Goal: Task Accomplishment & Management: Complete application form

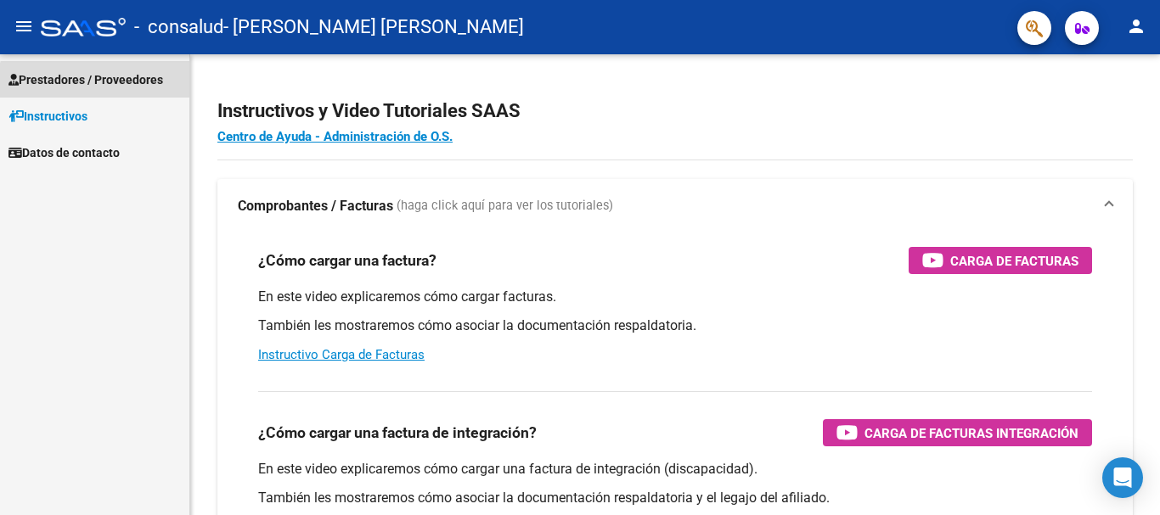
click at [115, 87] on span "Prestadores / Proveedores" at bounding box center [85, 79] width 155 height 19
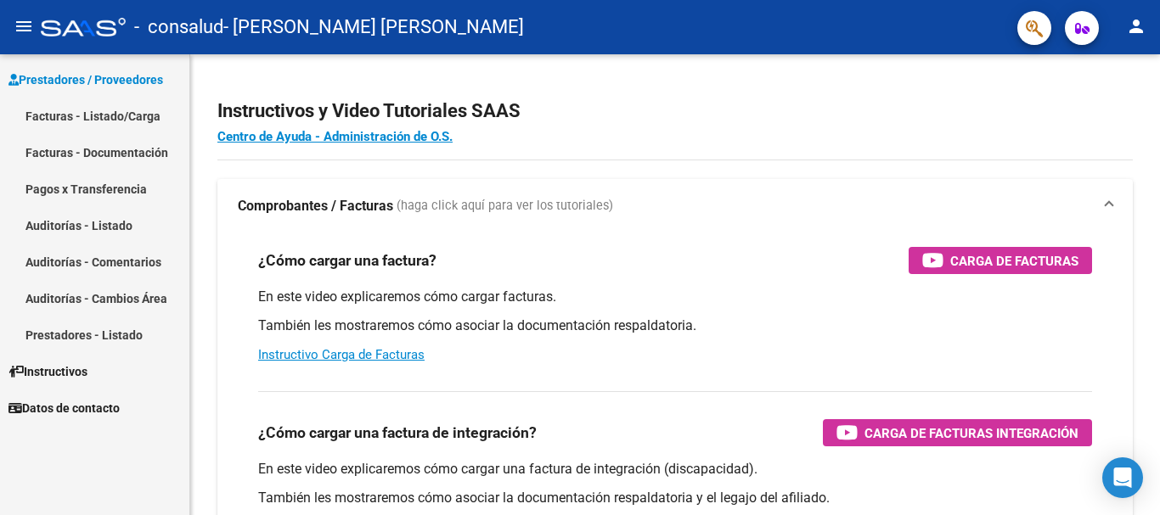
click at [104, 118] on link "Facturas - Listado/Carga" at bounding box center [94, 116] width 189 height 37
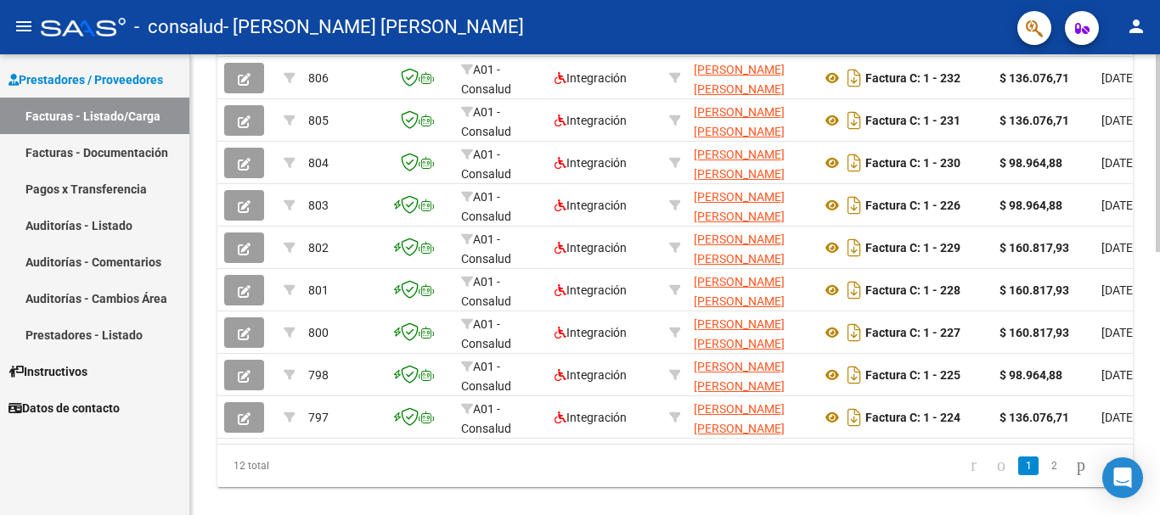
scroll to position [577, 0]
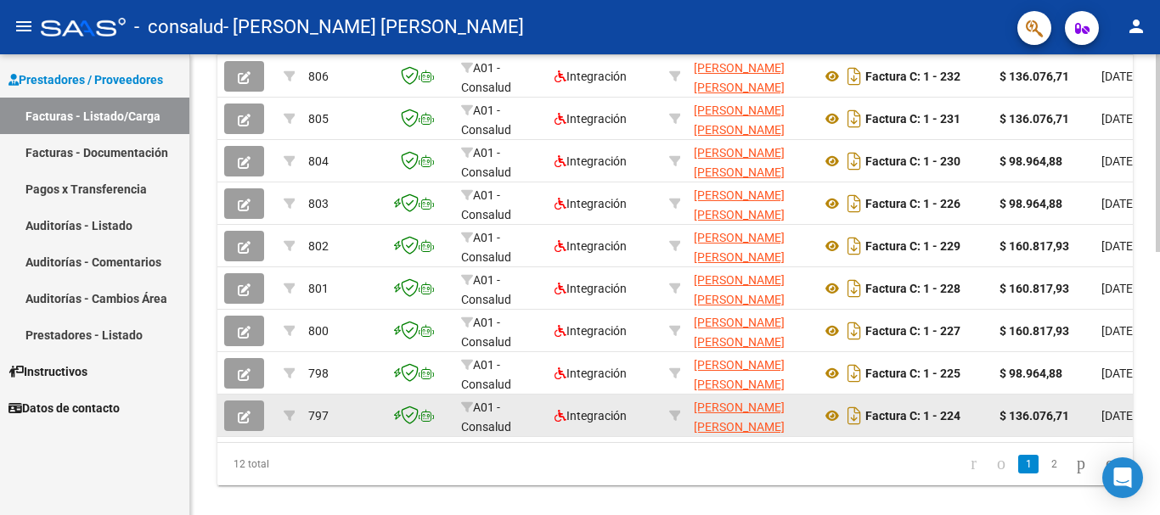
click at [248, 425] on button "button" at bounding box center [244, 416] width 40 height 31
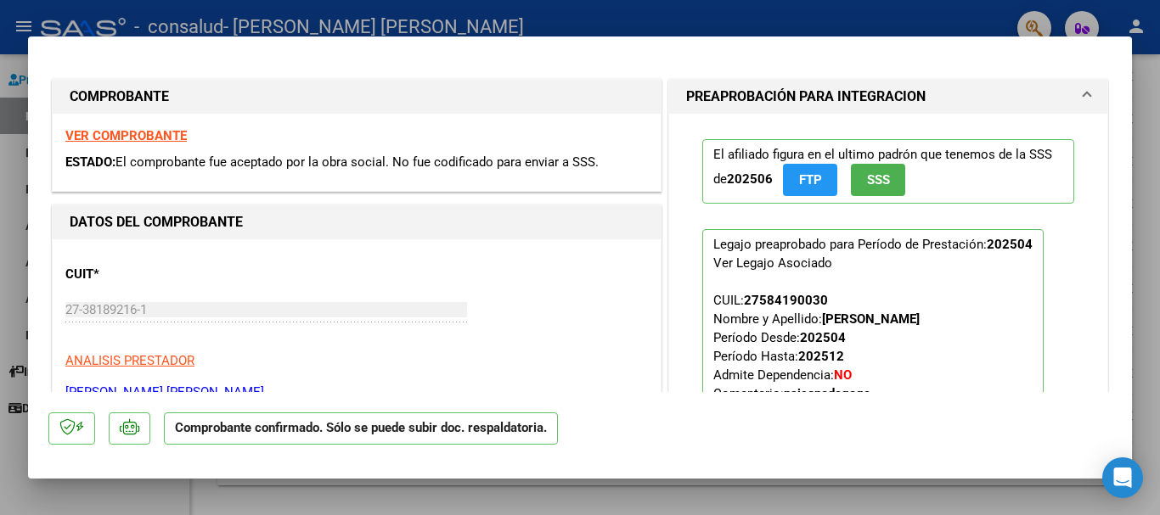
click at [1159, 87] on div at bounding box center [580, 257] width 1160 height 515
type input "$ 0,00"
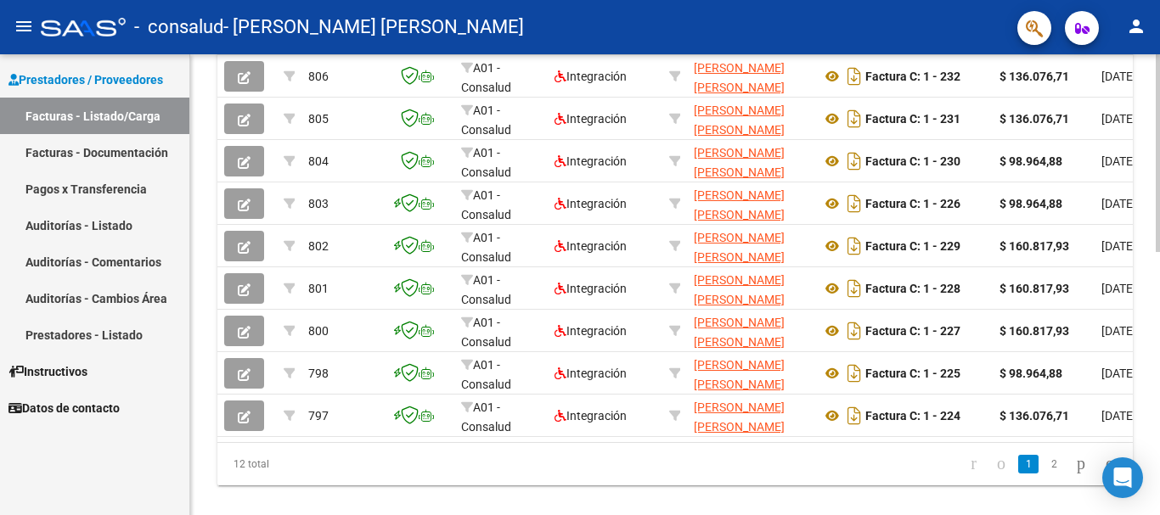
click at [204, 108] on div "Video tutorial PRESTADORES -> Listado de CPBTs Emitidos por Prestadores / Prove…" at bounding box center [675, 8] width 970 height 1063
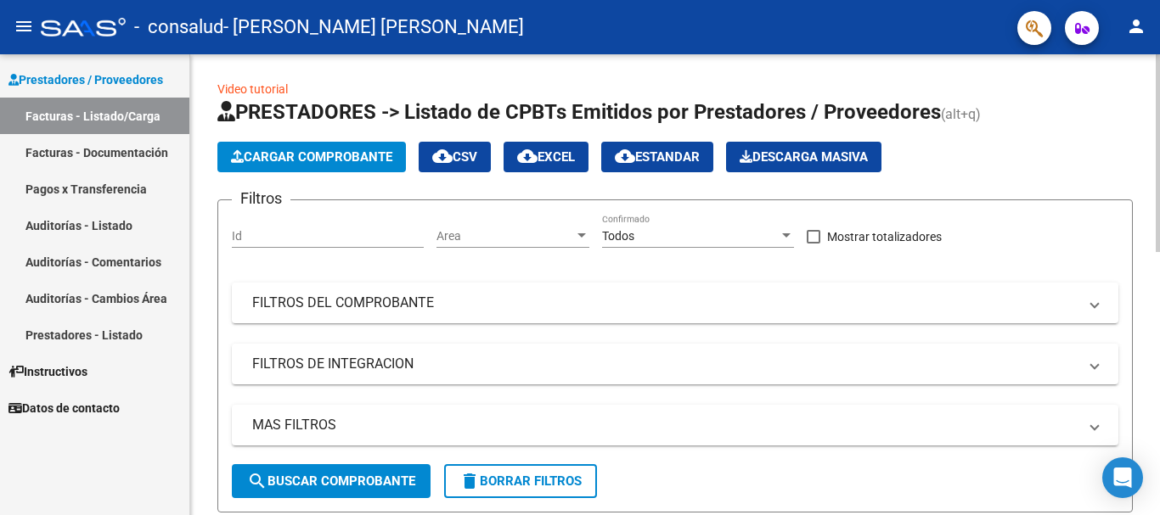
scroll to position [0, 0]
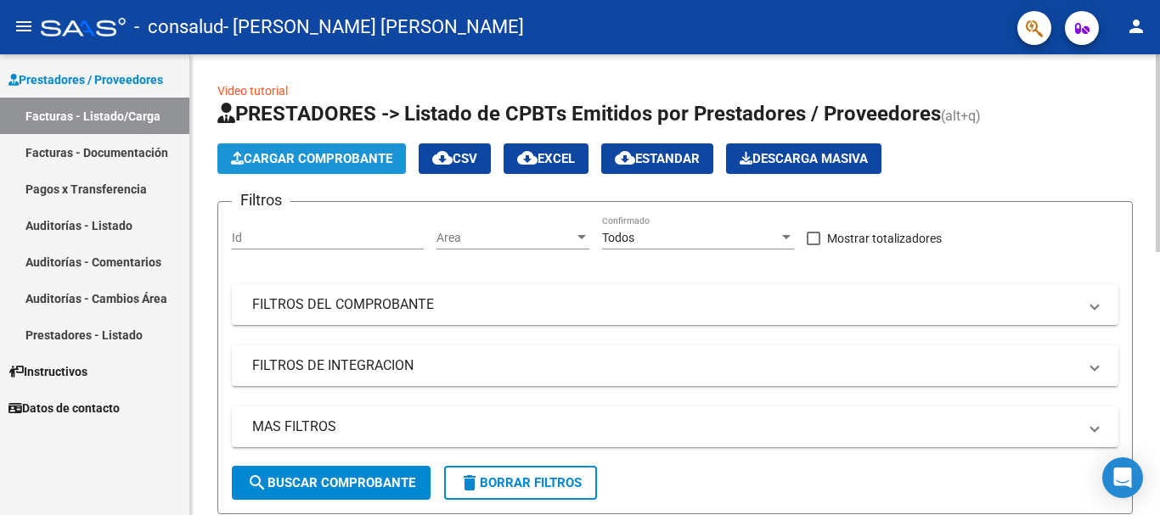
click at [291, 160] on span "Cargar Comprobante" at bounding box center [311, 158] width 161 height 15
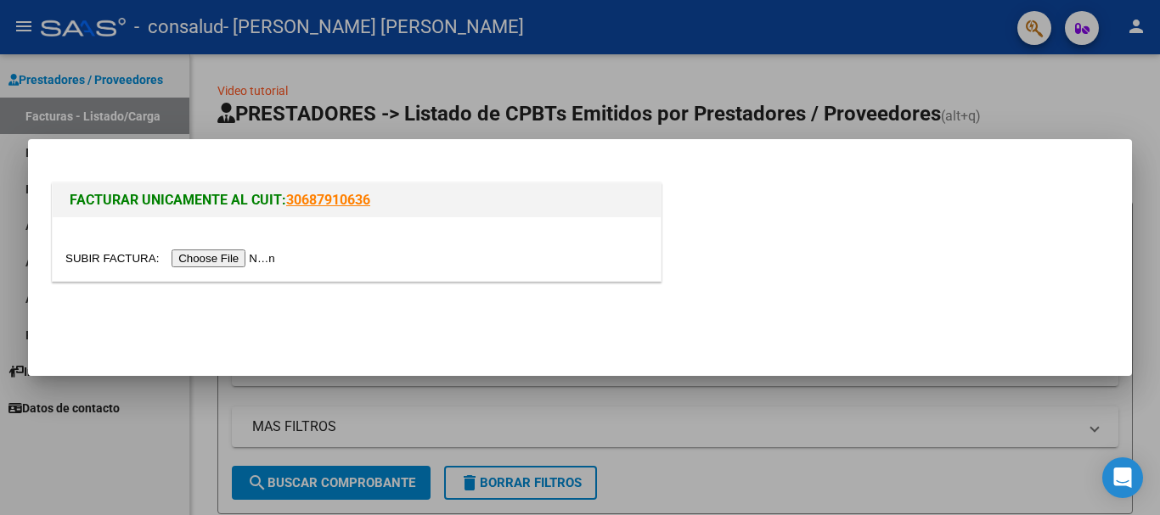
click at [242, 263] on input "file" at bounding box center [172, 259] width 215 height 18
click at [485, 31] on div at bounding box center [580, 257] width 1160 height 515
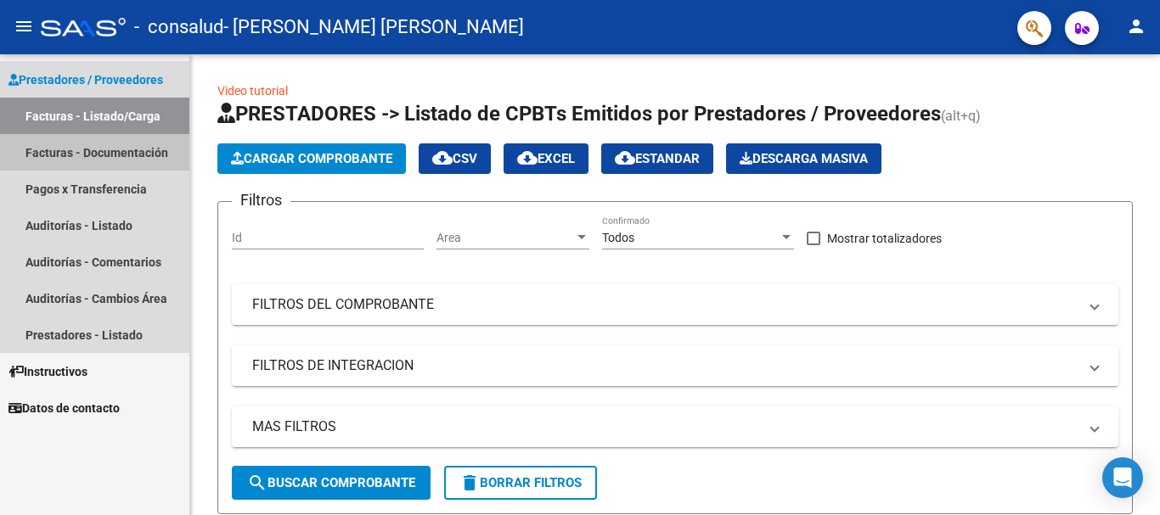
click at [128, 160] on link "Facturas - Documentación" at bounding box center [94, 152] width 189 height 37
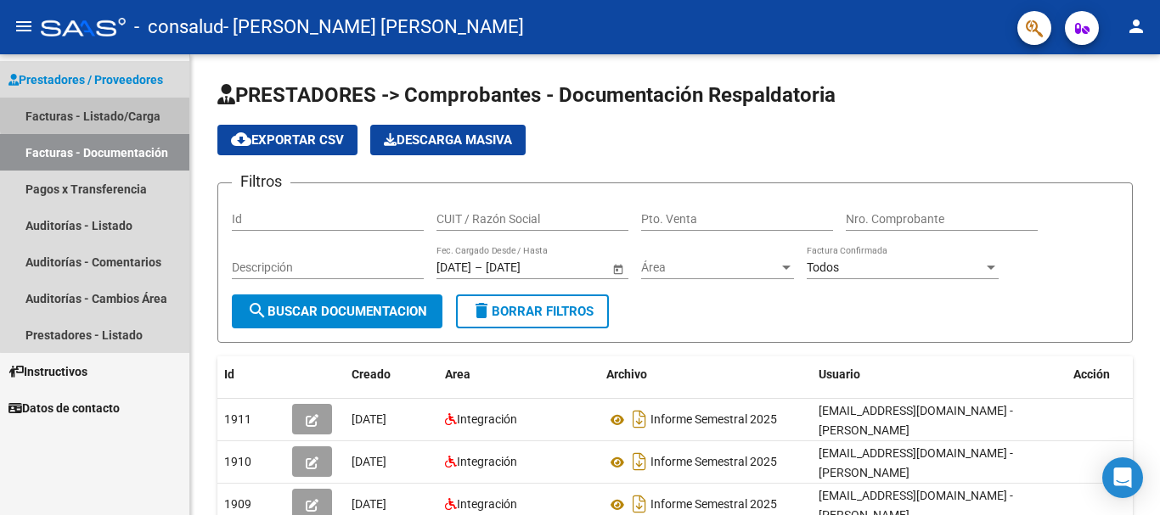
click at [126, 111] on link "Facturas - Listado/Carga" at bounding box center [94, 116] width 189 height 37
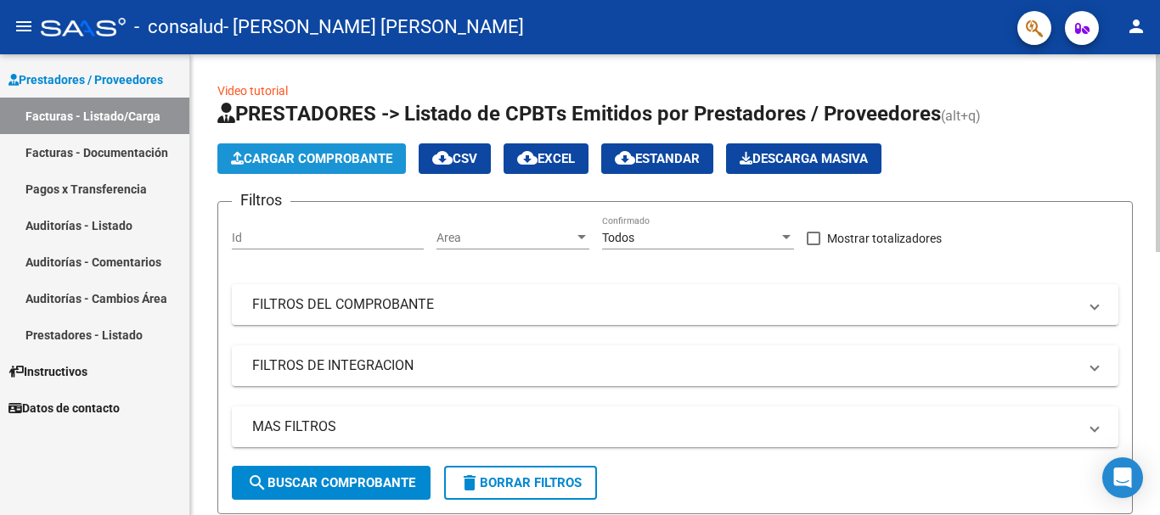
click at [253, 167] on button "Cargar Comprobante" at bounding box center [311, 159] width 189 height 31
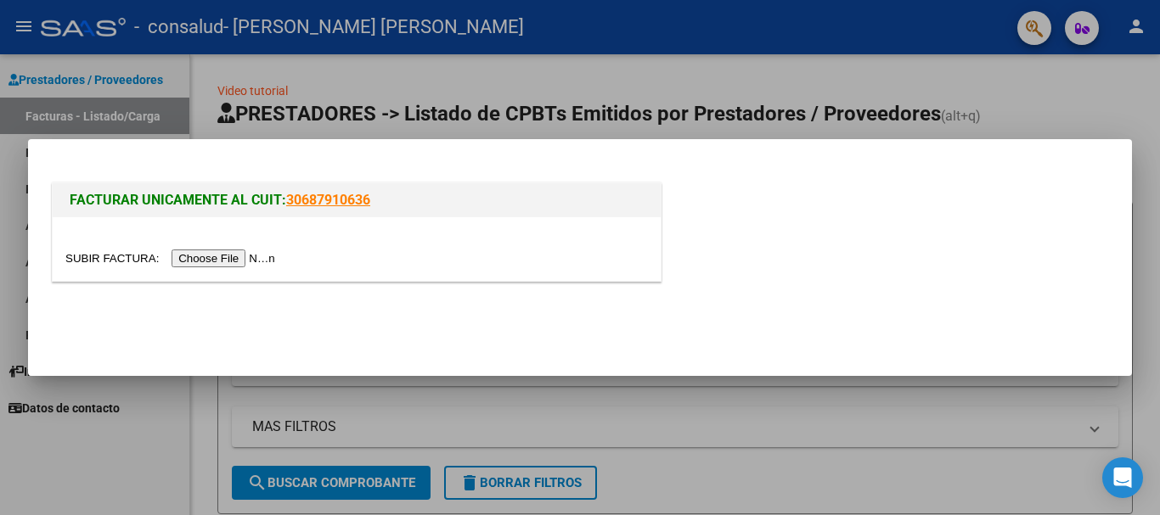
click at [202, 115] on div at bounding box center [580, 257] width 1160 height 515
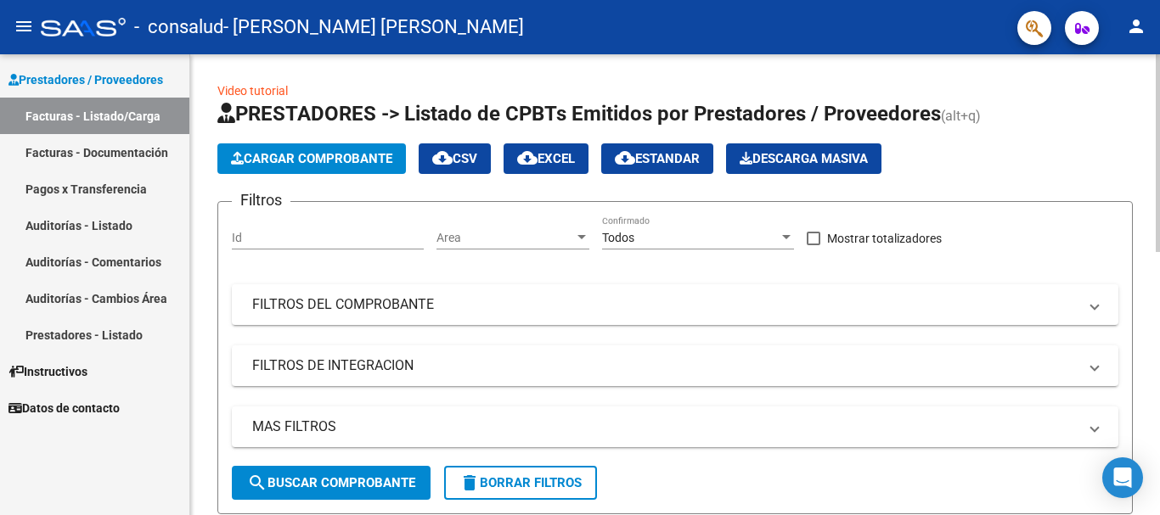
click at [235, 92] on link "Video tutorial" at bounding box center [252, 91] width 70 height 14
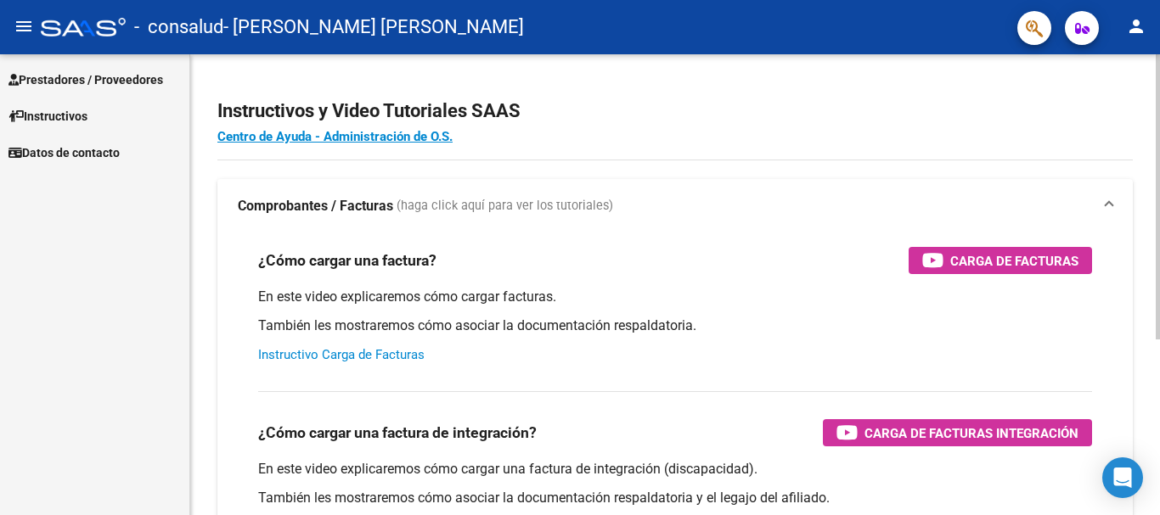
click at [369, 353] on link "Instructivo Carga de Facturas" at bounding box center [341, 354] width 166 height 15
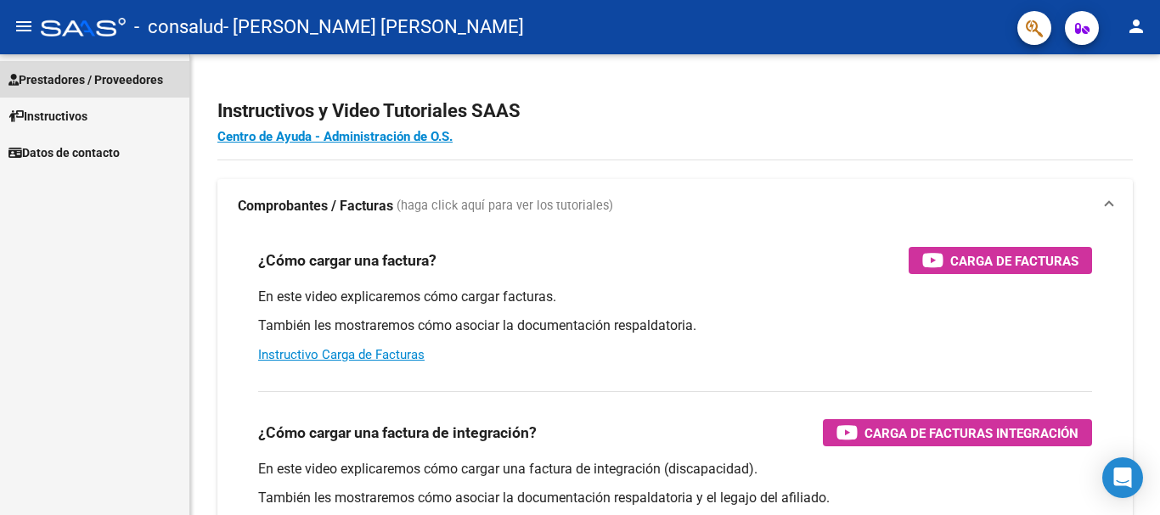
click at [50, 70] on span "Prestadores / Proveedores" at bounding box center [85, 79] width 155 height 19
click at [96, 84] on span "Prestadores / Proveedores" at bounding box center [85, 79] width 155 height 19
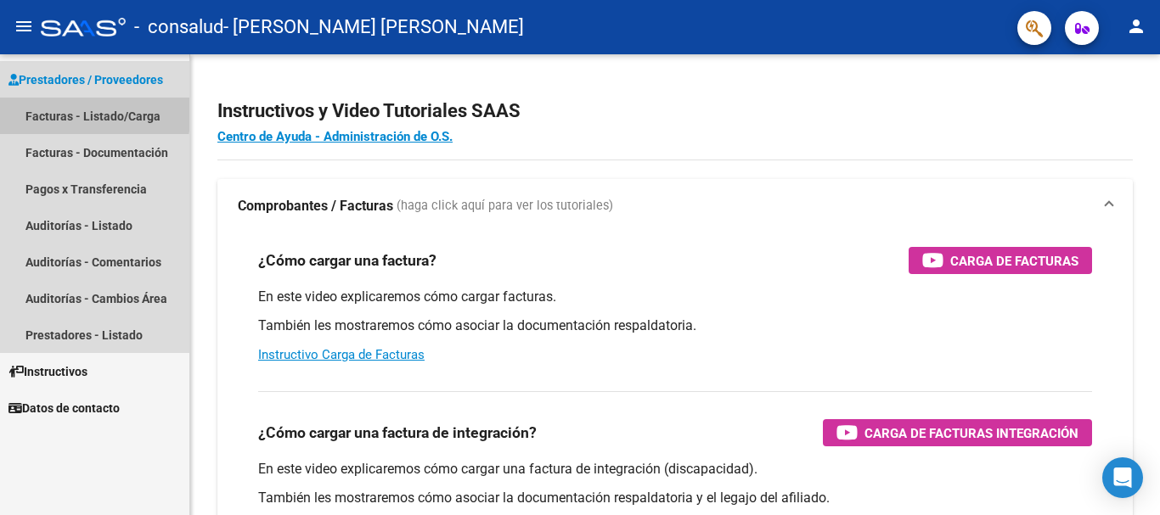
click at [53, 110] on link "Facturas - Listado/Carga" at bounding box center [94, 116] width 189 height 37
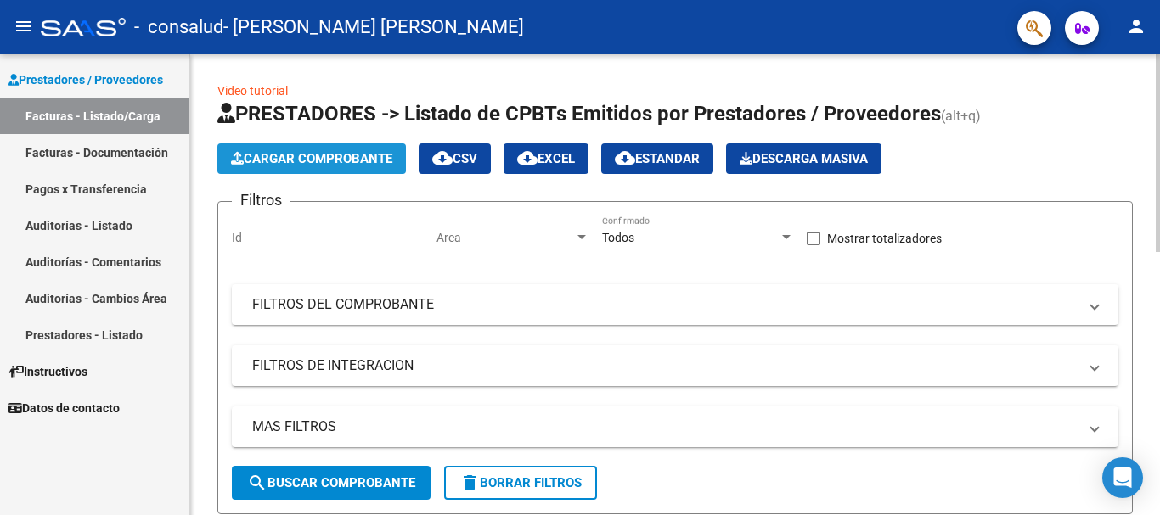
click at [235, 153] on icon "button" at bounding box center [237, 158] width 13 height 13
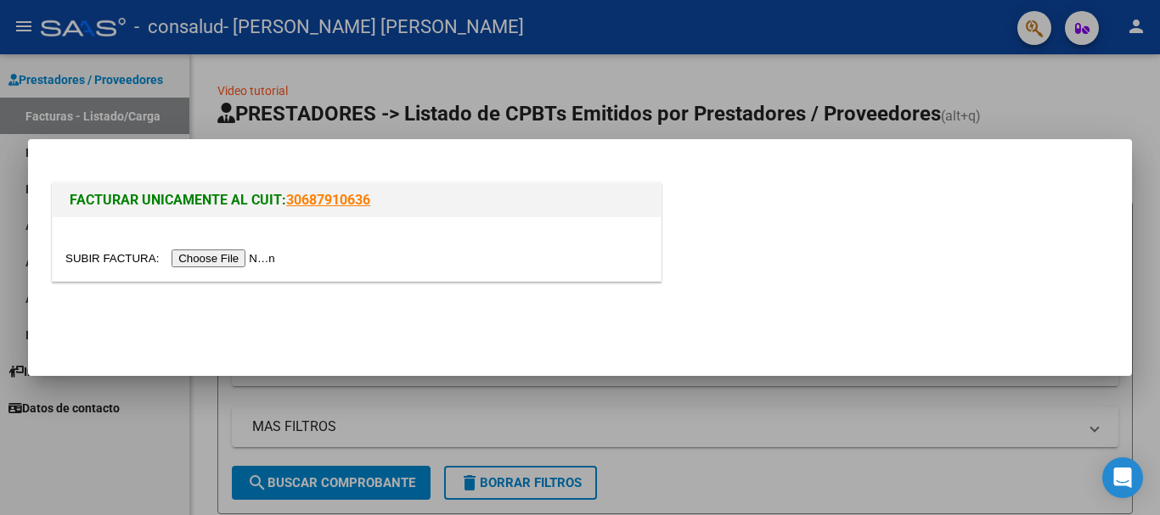
click at [222, 250] on input "file" at bounding box center [172, 259] width 215 height 18
click at [192, 401] on div at bounding box center [580, 257] width 1160 height 515
